Goal: Task Accomplishment & Management: Use online tool/utility

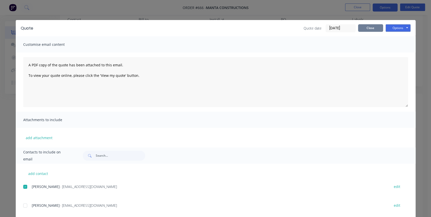
click at [373, 28] on button "Close" at bounding box center [370, 28] width 25 height 8
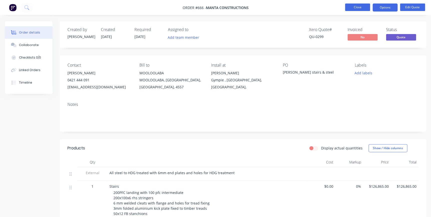
click at [353, 8] on button "Close" at bounding box center [357, 8] width 25 height 8
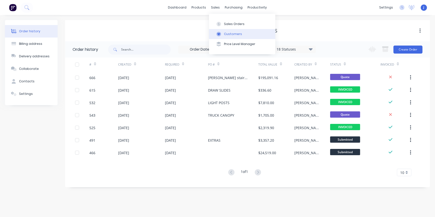
click at [233, 35] on div "Customers" at bounding box center [233, 34] width 18 height 5
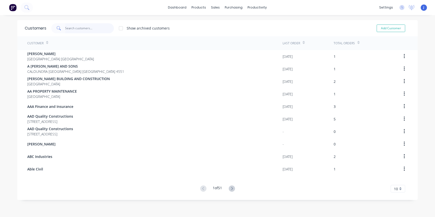
click at [80, 29] on input "text" at bounding box center [89, 28] width 49 height 10
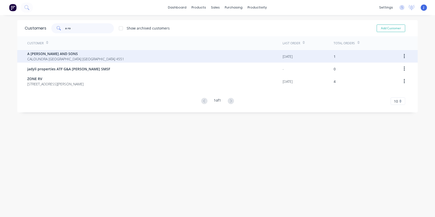
type input "a ro"
click at [61, 56] on span "A [PERSON_NAME] AND SONS" at bounding box center [75, 53] width 97 height 5
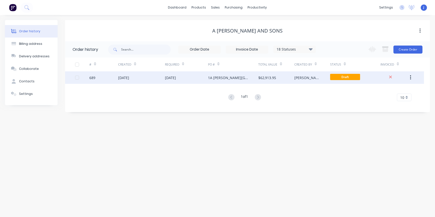
click at [229, 76] on div "1A [PERSON_NAME][GEOGRAPHIC_DATA][PERSON_NAME]" at bounding box center [228, 77] width 40 height 5
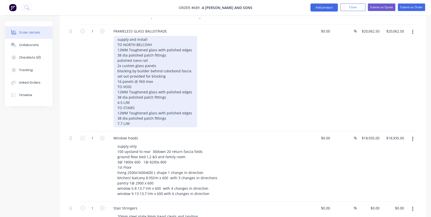
scroll to position [318, 0]
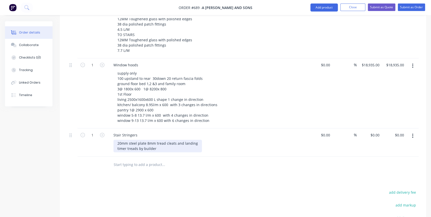
click at [145, 140] on div "20mm steel plate 8mm tread cleats and landing timer treads by builder" at bounding box center [158, 146] width 89 height 13
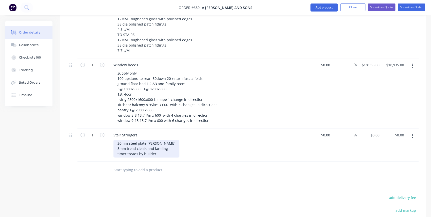
click at [156, 146] on div "20mm steel plate [PERSON_NAME] 8mm tread cleats and landing timer treads by bui…" at bounding box center [147, 149] width 66 height 18
click at [116, 140] on div "20mm steel plate [PERSON_NAME] 8mm tread cleats and landing timer treads by bui…" at bounding box center [147, 149] width 66 height 18
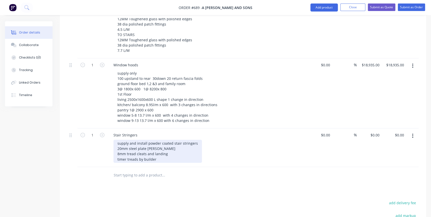
click at [162, 141] on div "supply and install powder coated stair stringers 20mm steel plate [PERSON_NAME]…" at bounding box center [158, 151] width 89 height 23
click at [160, 157] on div "supply and install powder coated stair stringers 20mm steel plate stringers 12m…" at bounding box center [158, 154] width 89 height 28
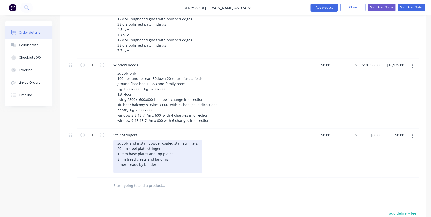
click at [160, 157] on div "supply and install powder coated stair stringers 20mm steel plate stringers 12m…" at bounding box center [158, 157] width 89 height 34
click at [170, 153] on div "supply and install powder coated stair stringers 20mm steel plate stringers 12m…" at bounding box center [158, 157] width 89 height 34
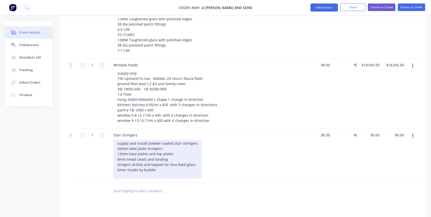
click at [195, 158] on div "supply and install powder coated stair stringers 20mm steel plate stringers 12m…" at bounding box center [158, 159] width 89 height 39
click at [122, 140] on div "supply and install powder coated stair stringers 20mm steel plate stringers 12m…" at bounding box center [158, 159] width 89 height 39
click at [165, 141] on div "supply and install powder coated stair stringers 16 mm steel plate stringers 12…" at bounding box center [158, 159] width 89 height 39
click at [168, 153] on div "supply and install powder coated stair stringers 16 mm steel plate stringers 12…" at bounding box center [158, 159] width 89 height 39
click at [165, 141] on div "supply and install powder coated stair stringers 16 mm steel plate stringers 12…" at bounding box center [158, 159] width 89 height 39
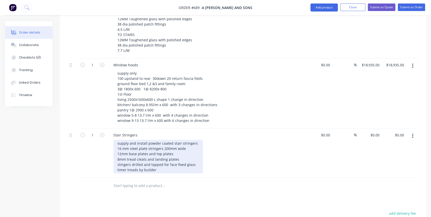
click at [122, 143] on div "supply and install powder coated stair stringers 16 mm steel plate stringers 20…" at bounding box center [159, 157] width 90 height 34
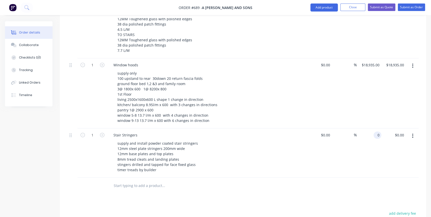
click at [376, 131] on input "0" at bounding box center [379, 134] width 6 height 7
type input "9"
type input "$8,850.00"
click at [358, 156] on div "$8,850.00 8850" at bounding box center [369, 152] width 25 height 49
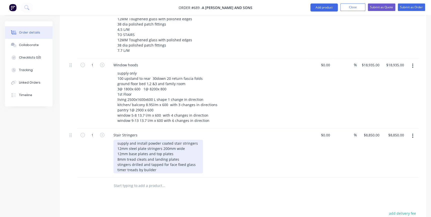
click at [185, 141] on div "supply and install powder coated stair stringers 12mm steel plate stringers 200…" at bounding box center [159, 157] width 90 height 34
click at [196, 140] on div "supply and install powder coated stair stringers 12mm steel plate stringers 200…" at bounding box center [159, 157] width 90 height 34
click at [166, 140] on div "supply and install powder coated stair stringers Laser Cut Steel 12mm steel pla…" at bounding box center [172, 157] width 116 height 34
click at [123, 162] on div "supply and install powder coated stair stringers Laser Cut Steel 12mm steel pla…" at bounding box center [172, 157] width 116 height 34
click at [118, 161] on div "supply and install powder coated stair stringers Laser Cut Steel 12mm steel pla…" at bounding box center [172, 157] width 116 height 34
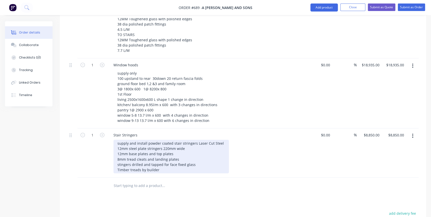
click at [164, 164] on div "supply and install powder coated stair stringers Laser Cut Steel 12mm steel pla…" at bounding box center [172, 157] width 116 height 34
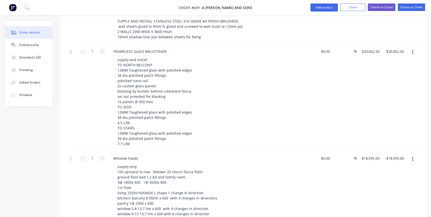
scroll to position [273, 0]
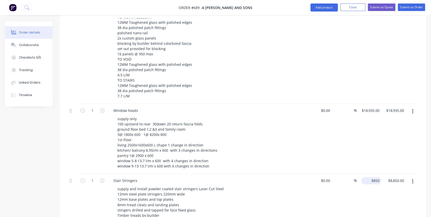
click at [370, 177] on div "8850 $8,850.00" at bounding box center [371, 180] width 20 height 7
type input "6"
type input "$9,358.00"
click at [367, 127] on div "$18,935.00 $18,935.00" at bounding box center [369, 139] width 25 height 70
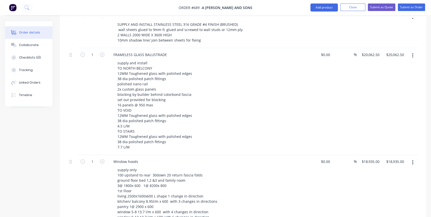
scroll to position [318, 0]
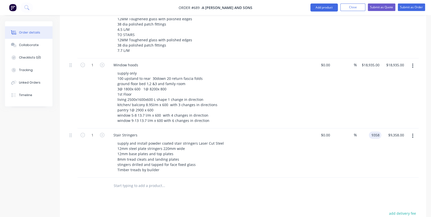
click at [372, 131] on input "9358" at bounding box center [376, 134] width 11 height 7
type input "$8,850.00"
click at [362, 149] on div "$8,850.00 $8,850.00" at bounding box center [369, 152] width 25 height 49
click at [376, 10] on button "Submit as Quote" at bounding box center [382, 8] width 28 height 8
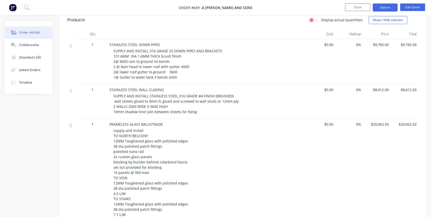
scroll to position [135, 0]
click at [390, 9] on button "Options" at bounding box center [385, 8] width 25 height 8
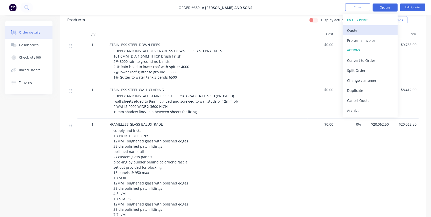
click at [352, 31] on div "Quote" at bounding box center [370, 30] width 46 height 7
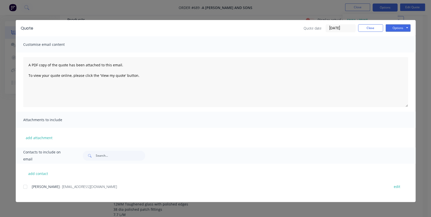
click at [26, 186] on div at bounding box center [25, 187] width 10 height 10
click at [395, 27] on button "Options" at bounding box center [398, 28] width 25 height 8
click at [395, 53] on button "Email" at bounding box center [402, 53] width 32 height 8
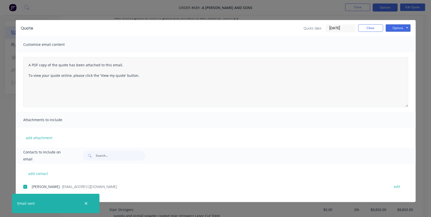
scroll to position [249, 0]
click at [85, 204] on icon "button" at bounding box center [86, 203] width 3 height 3
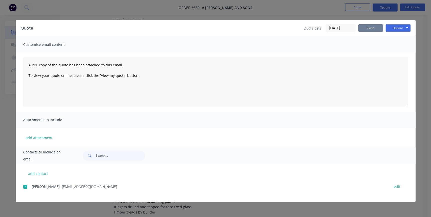
click at [368, 28] on button "Close" at bounding box center [370, 28] width 25 height 8
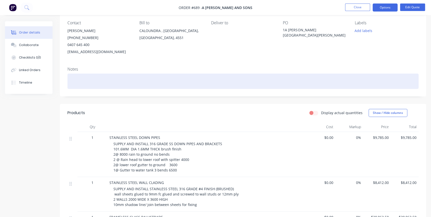
scroll to position [21, 0]
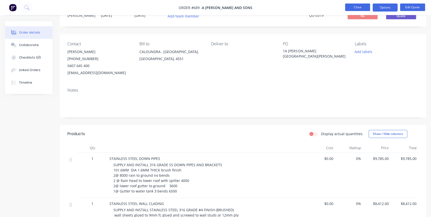
click at [353, 6] on button "Close" at bounding box center [357, 8] width 25 height 8
